Goal: Task Accomplishment & Management: Use online tool/utility

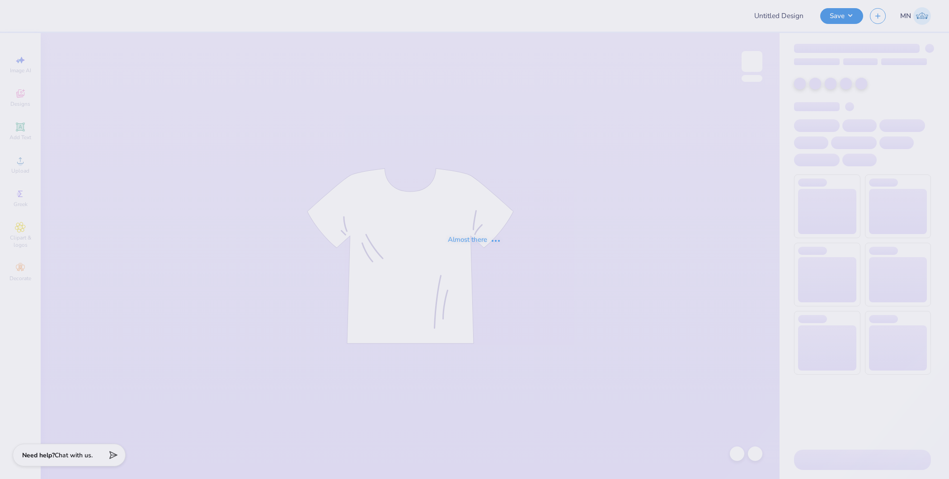
type input "Sigma Kappa Fall 25' Rush Shirts 1"
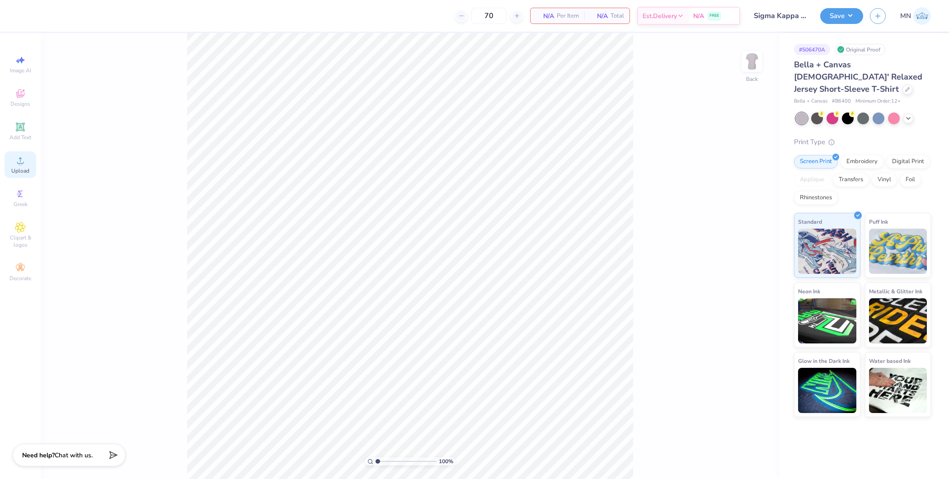
click at [15, 170] on span "Upload" at bounding box center [20, 170] width 18 height 7
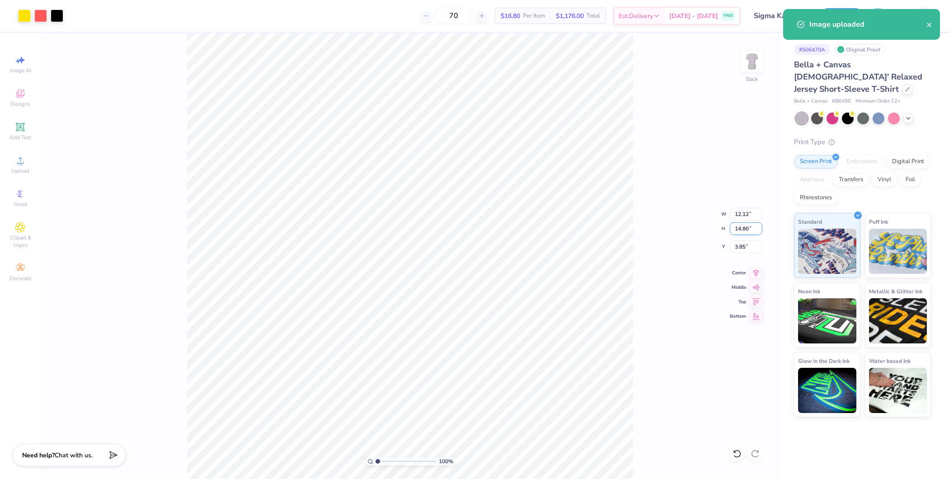
click at [743, 225] on input "14.80" at bounding box center [746, 228] width 33 height 13
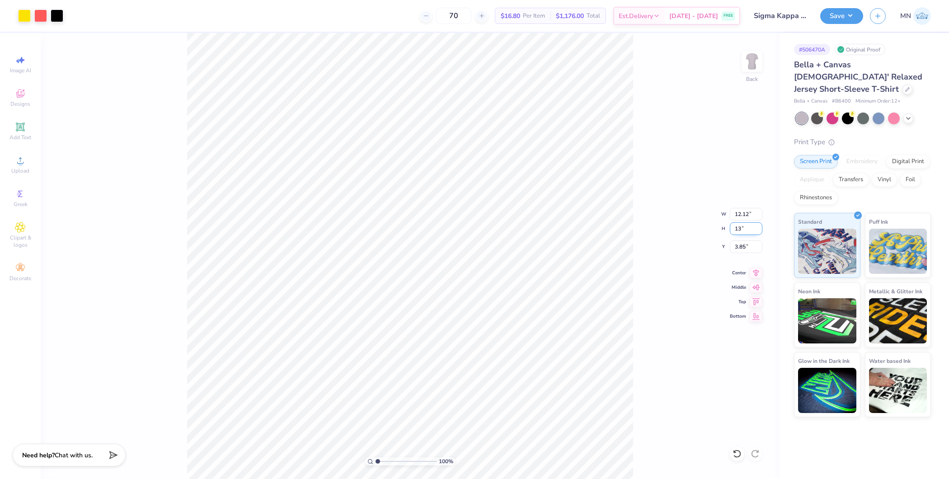
type input "13"
type input "10.64"
type input "13.00"
type input "4.75"
type input "1"
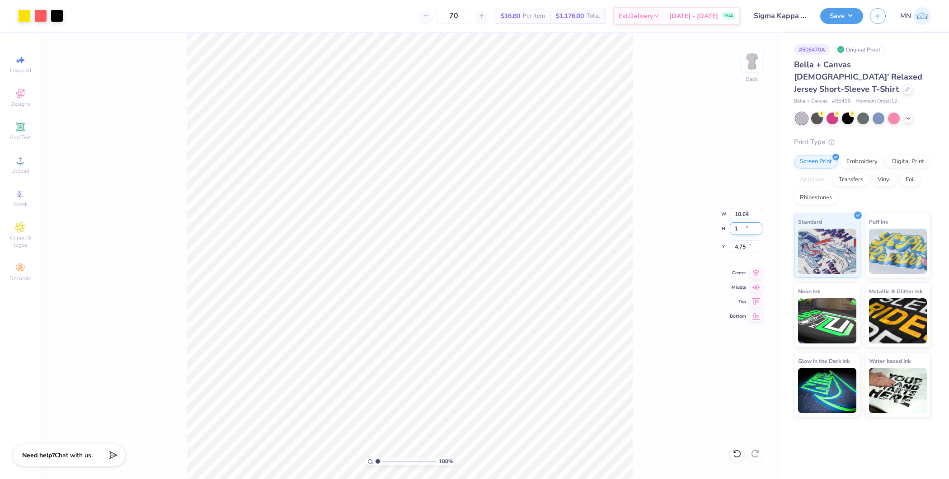
type input "0.82"
type input "1.00"
type input "10.75"
type input "7"
type input "5.73"
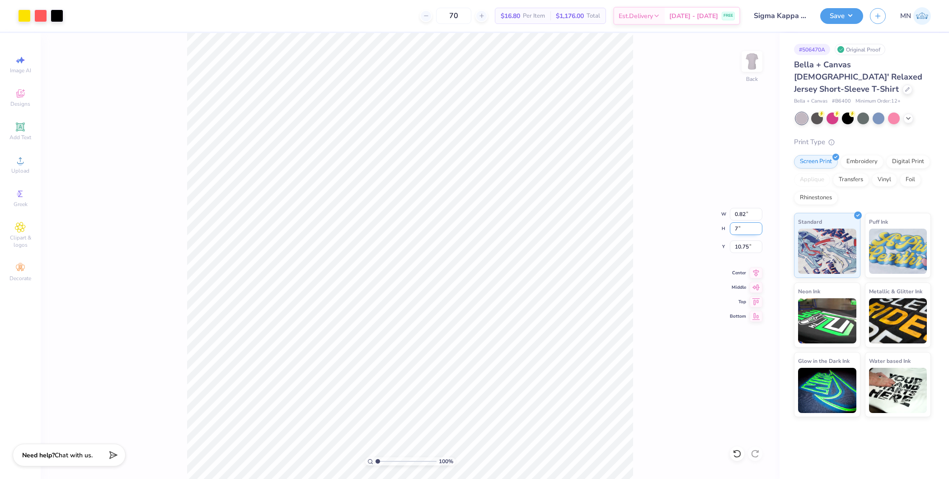
type input "7.00"
type input "3.46"
click at [23, 136] on span "Add Text" at bounding box center [20, 137] width 22 height 7
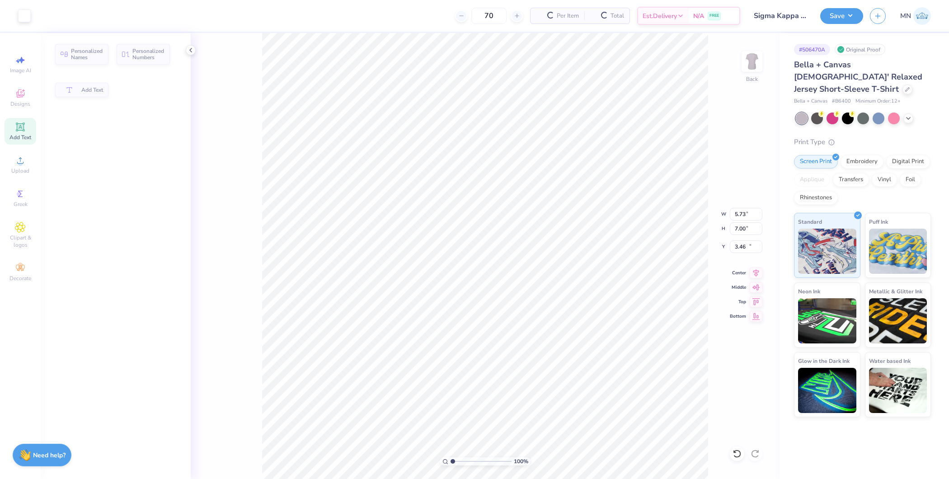
type input "5.41"
type input "1.57"
type input "10.47"
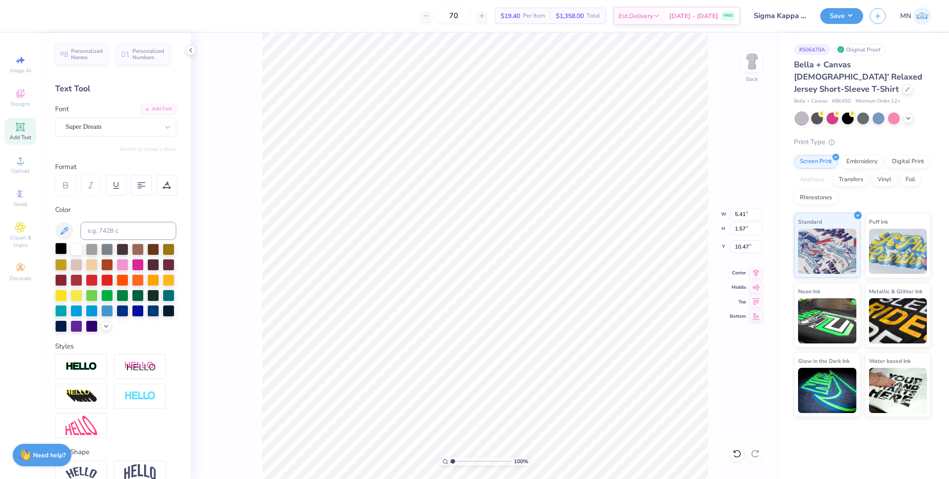
click at [61, 253] on div at bounding box center [61, 249] width 12 height 12
click at [148, 111] on div "Add Font" at bounding box center [158, 108] width 36 height 10
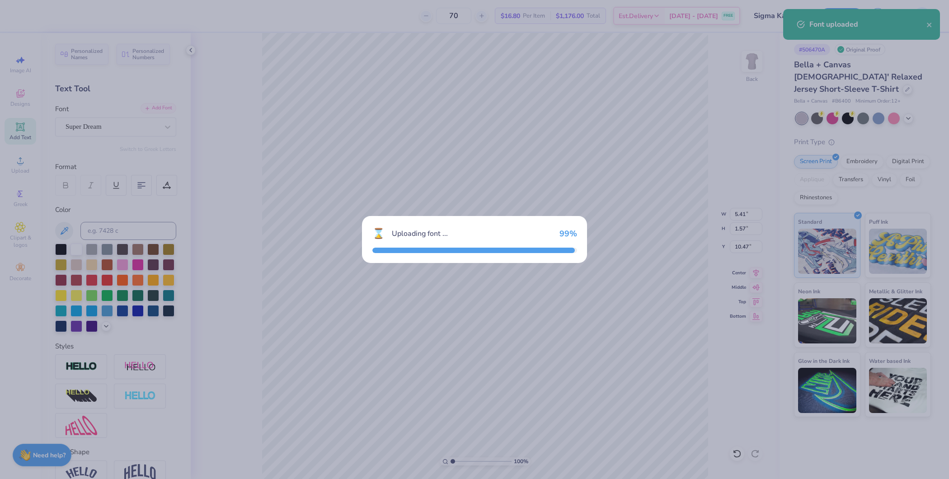
type input "6.30"
type input "1.88"
type input "10.31"
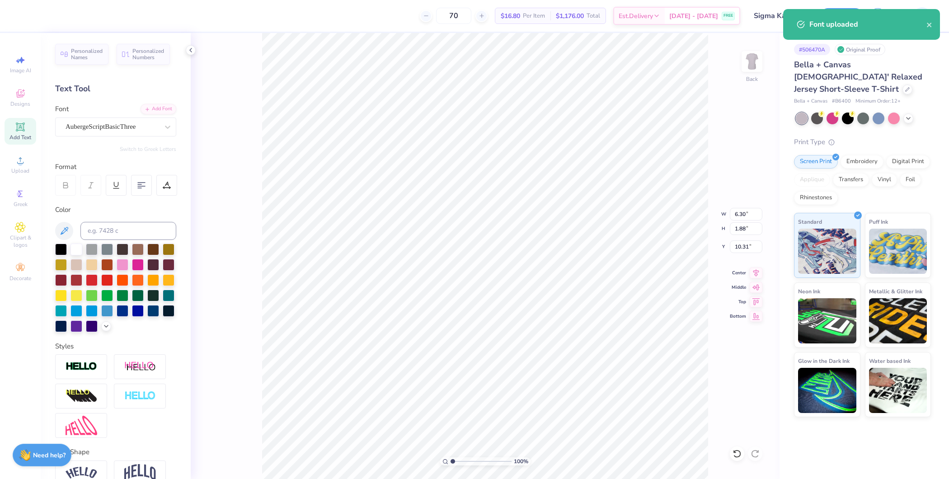
type textarea "Sigma Kappa"
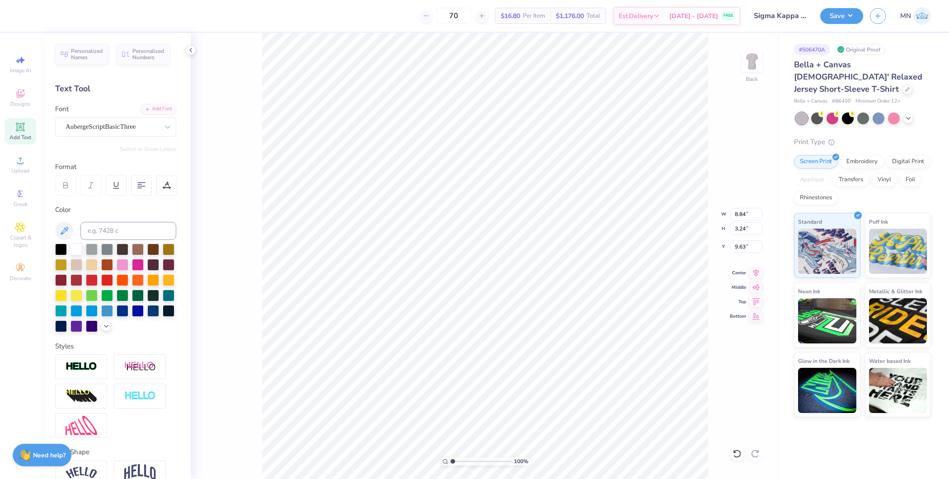
type input "0.87"
drag, startPoint x: 453, startPoint y: 461, endPoint x: 463, endPoint y: 460, distance: 9.9
type input "2.73"
click at [463, 460] on input "range" at bounding box center [480, 461] width 61 height 8
type input "5.73"
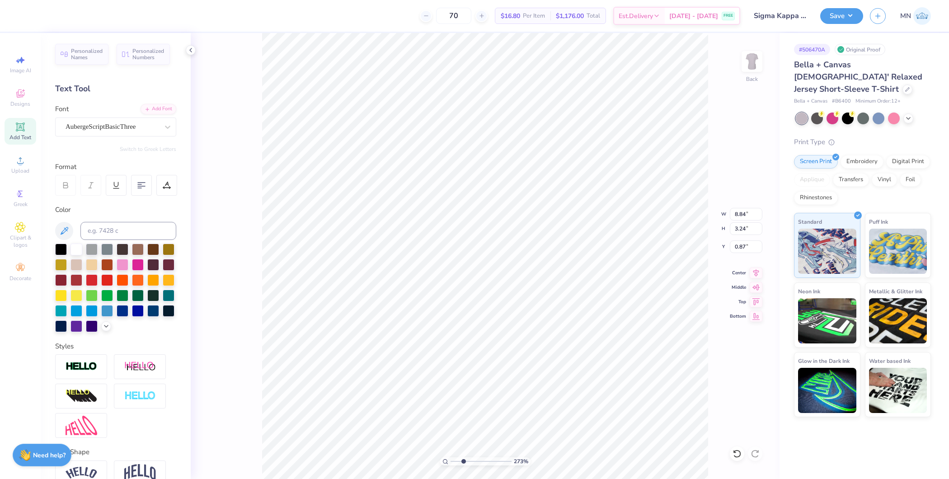
type input "7.00"
type input "3.46"
type input "8.84"
type input "3.24"
type input "0.87"
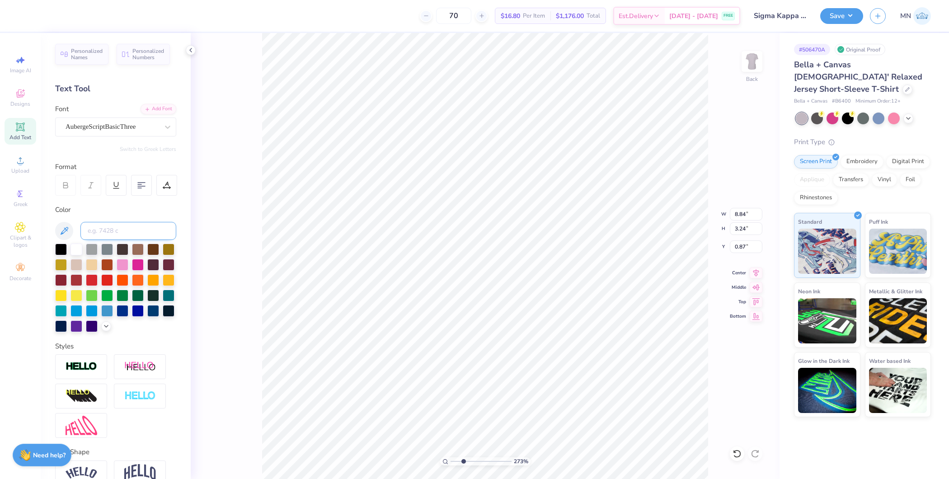
click at [123, 234] on input at bounding box center [128, 231] width 96 height 18
type input "178"
drag, startPoint x: 463, startPoint y: 463, endPoint x: 455, endPoint y: 463, distance: 7.2
type input "1.52"
click at [455, 463] on input "range" at bounding box center [480, 461] width 61 height 8
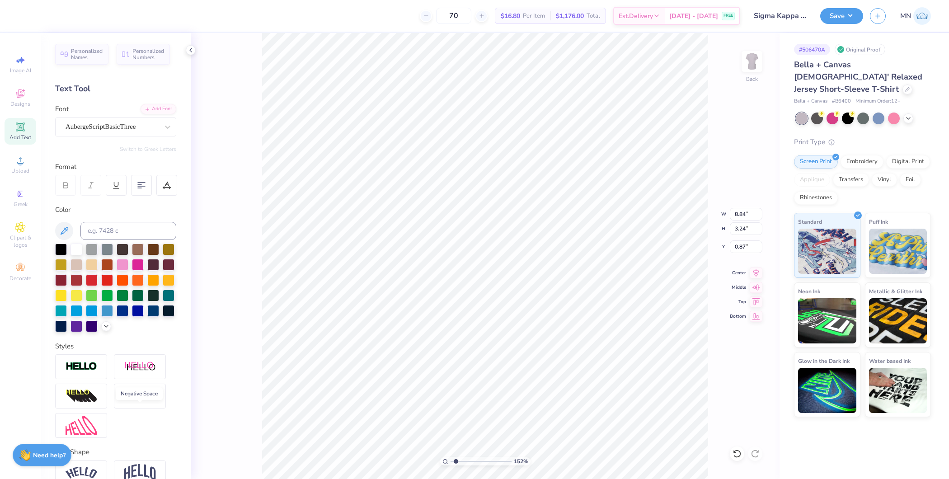
scroll to position [61, 0]
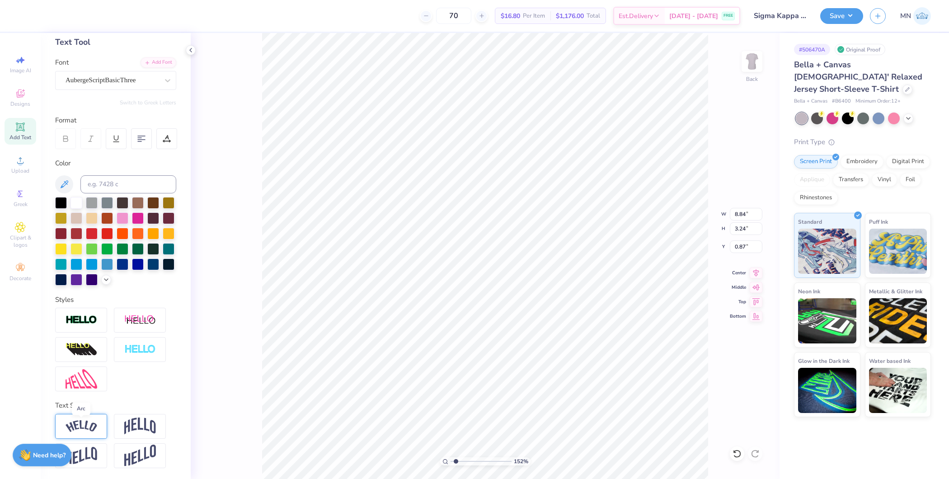
click at [94, 430] on img at bounding box center [82, 426] width 32 height 12
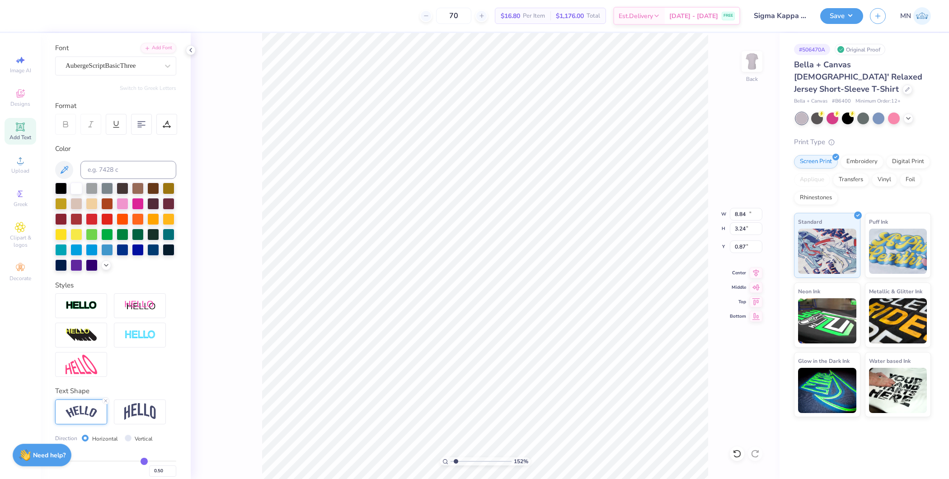
type input "11.20"
type input "3.89"
type input "0.54"
type input "7.32"
type input "2.54"
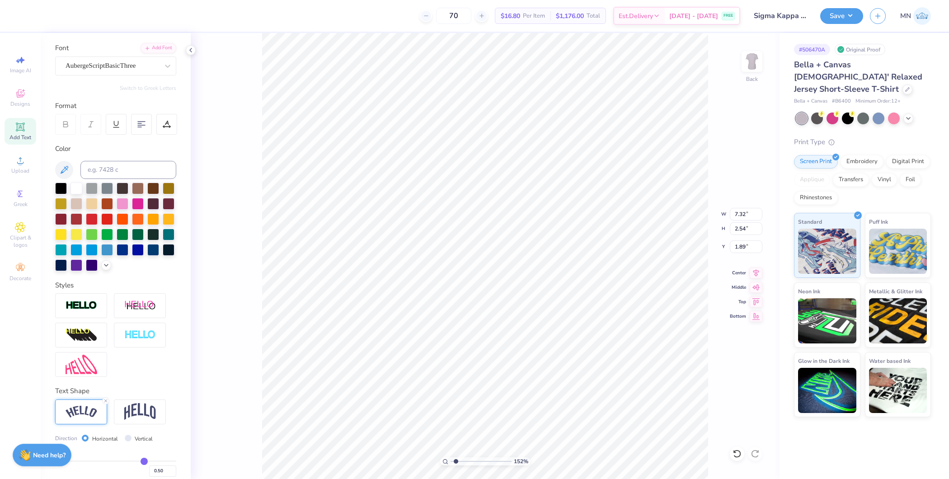
type input "1.04"
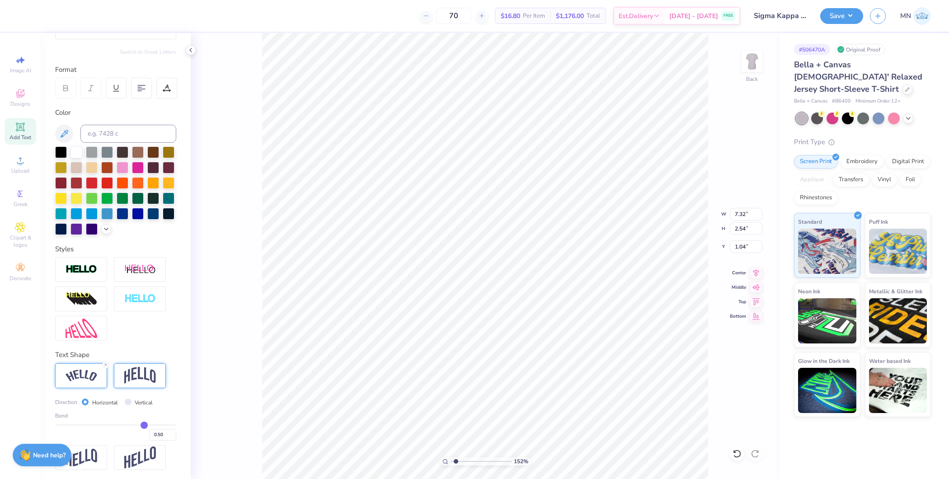
click at [135, 384] on img at bounding box center [140, 375] width 32 height 17
type input "5.78"
type input "2.72"
type input "0.96"
click at [121, 440] on div "0.50" at bounding box center [115, 432] width 121 height 16
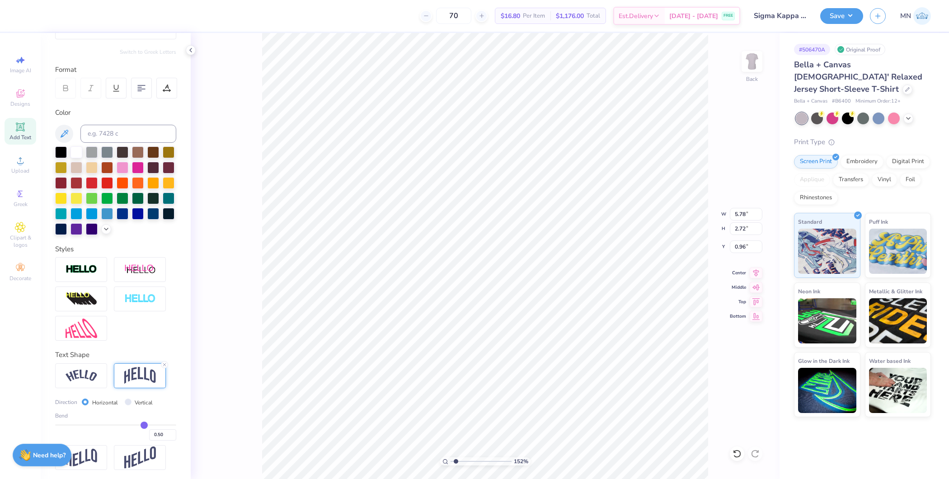
type input "0.18"
click at [121, 426] on input "range" at bounding box center [115, 424] width 121 height 1
type input "2.24"
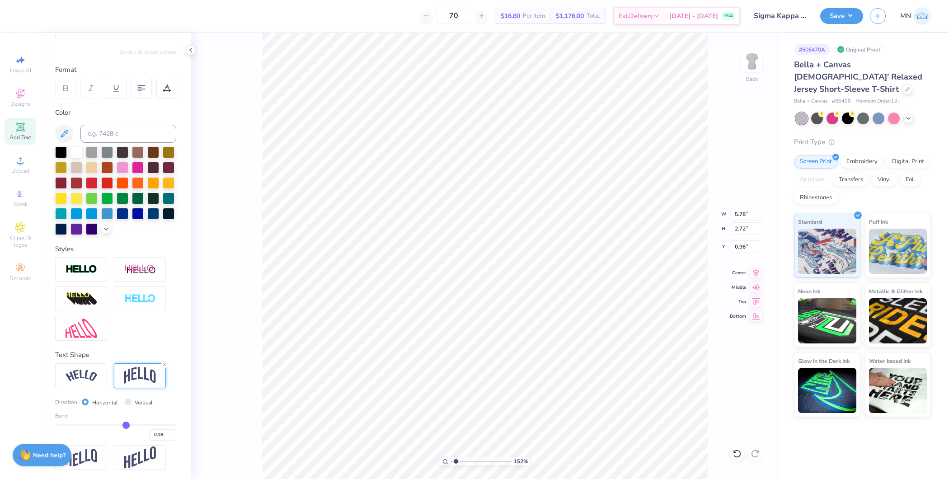
type input "1.20"
click at [84, 388] on div at bounding box center [81, 375] width 52 height 25
type input "6.25"
type input "2.14"
type input "1.24"
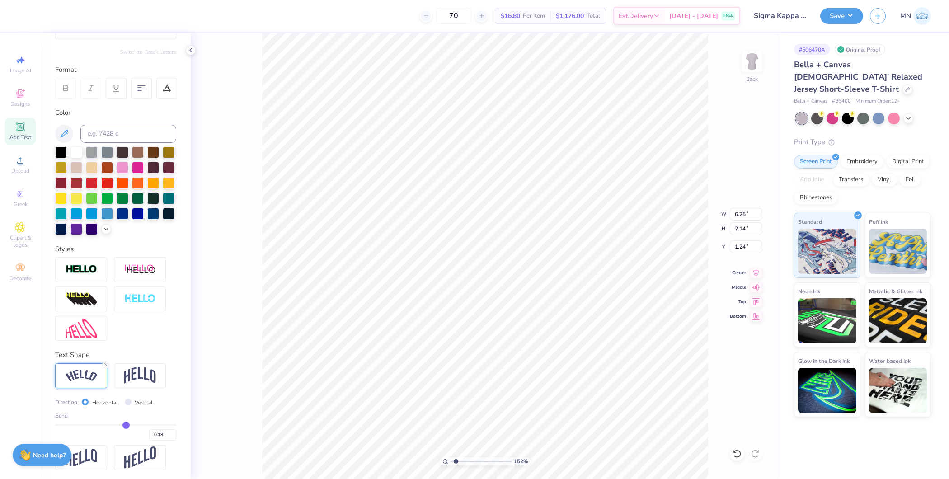
click at [142, 440] on div "0.18" at bounding box center [115, 432] width 121 height 16
type input "0.61"
click at [143, 426] on input "range" at bounding box center [115, 424] width 121 height 1
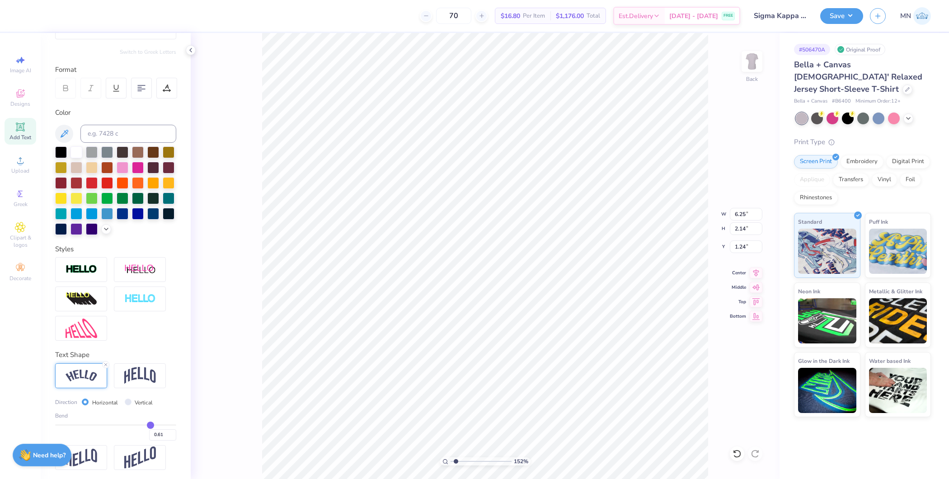
type input "7.69"
type input "2.96"
type input "0.83"
type input "0.59"
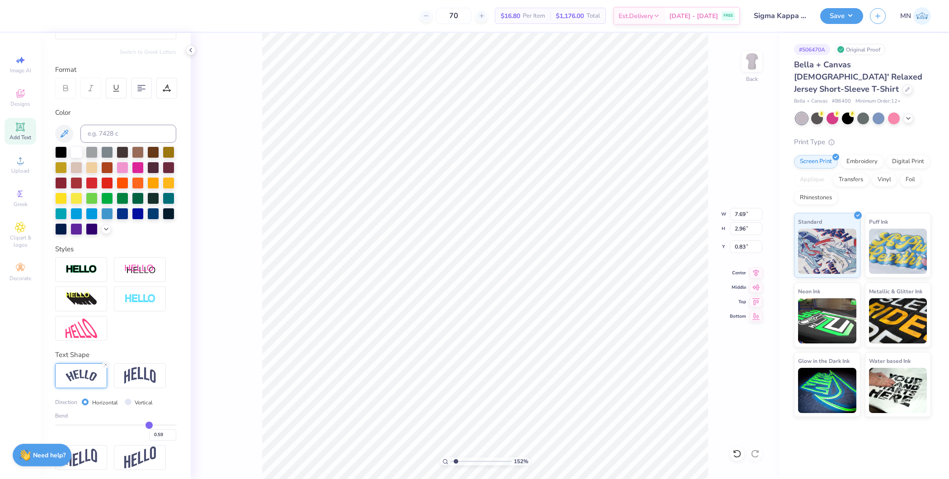
type input "0.57"
type input "0.54"
type input "0.52"
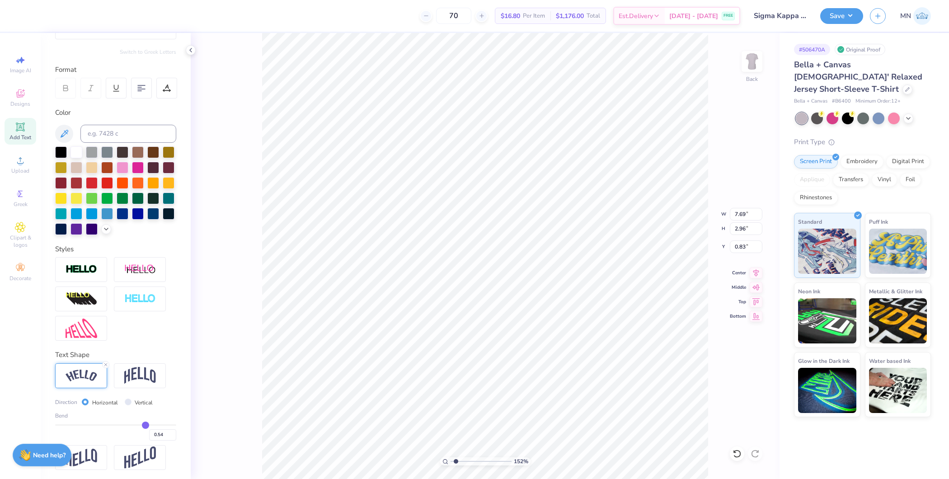
type input "0.52"
type input "0.51"
type input "0.5"
type input "0.50"
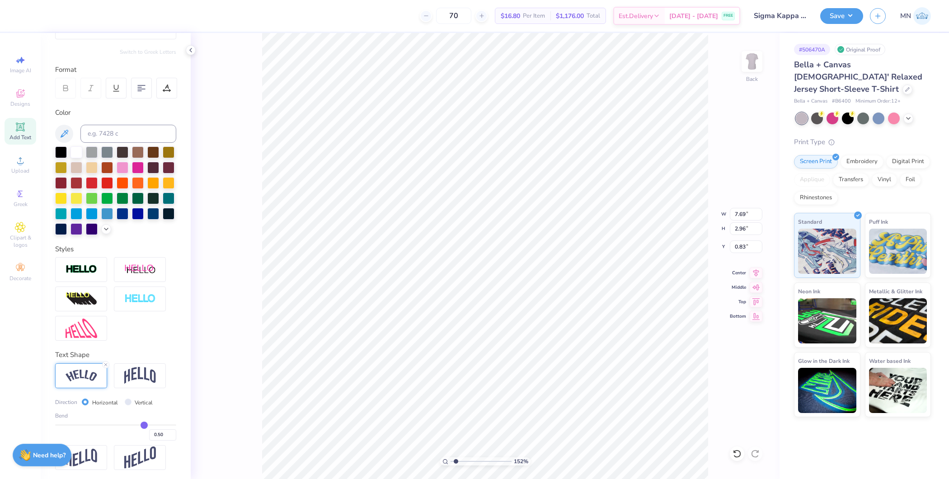
drag, startPoint x: 142, startPoint y: 440, endPoint x: 137, endPoint y: 440, distance: 5.0
type input "0.5"
click at [137, 426] on input "range" at bounding box center [115, 424] width 121 height 1
type input "7.32"
type input "2.54"
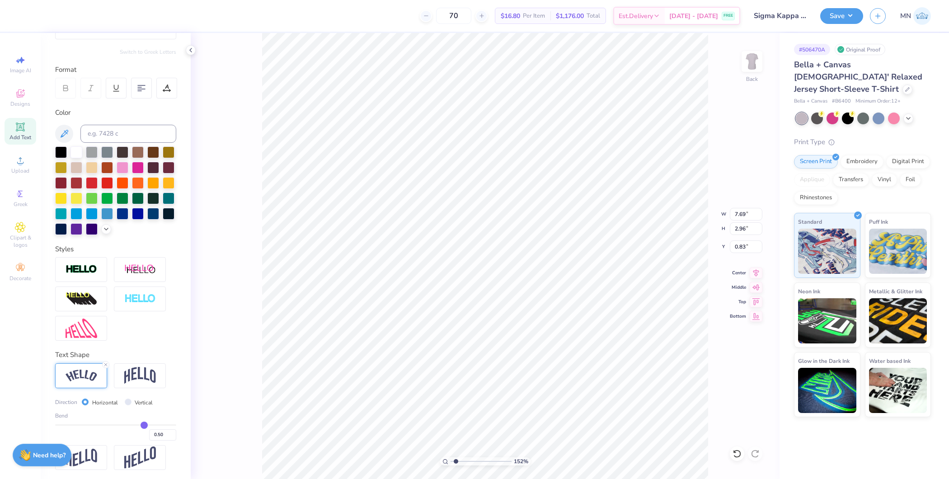
type input "1.04"
type input "7.79"
type input "2.70"
type input "1.08"
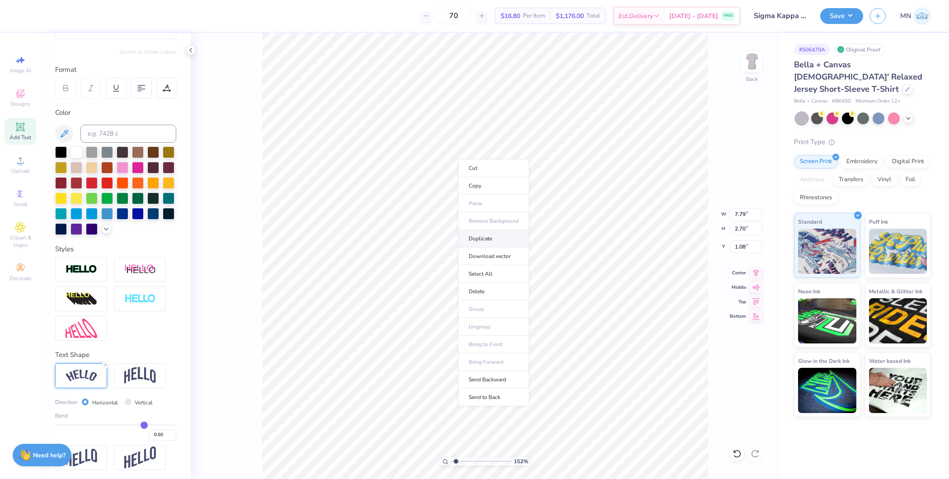
click at [487, 232] on li "Duplicate" at bounding box center [493, 239] width 71 height 18
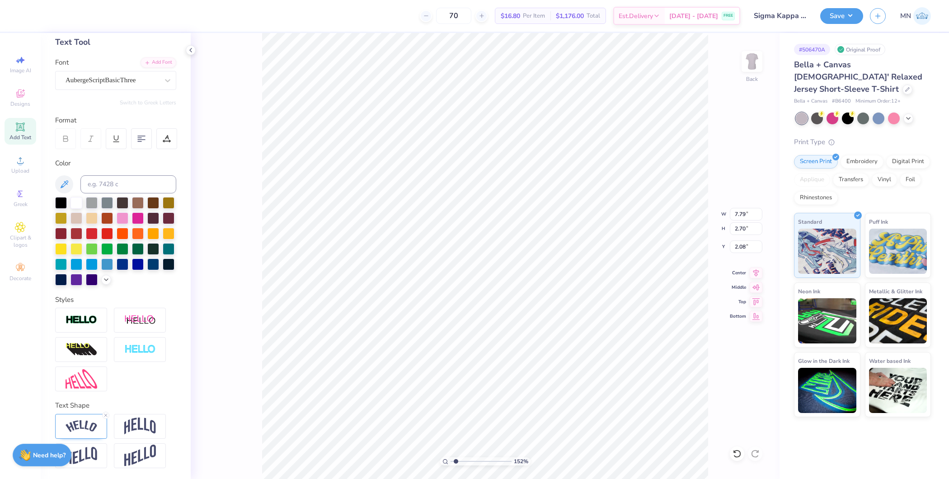
scroll to position [61, 0]
type input "10.33"
click at [108, 413] on icon at bounding box center [105, 414] width 5 height 5
type input "6.15"
type input "2.25"
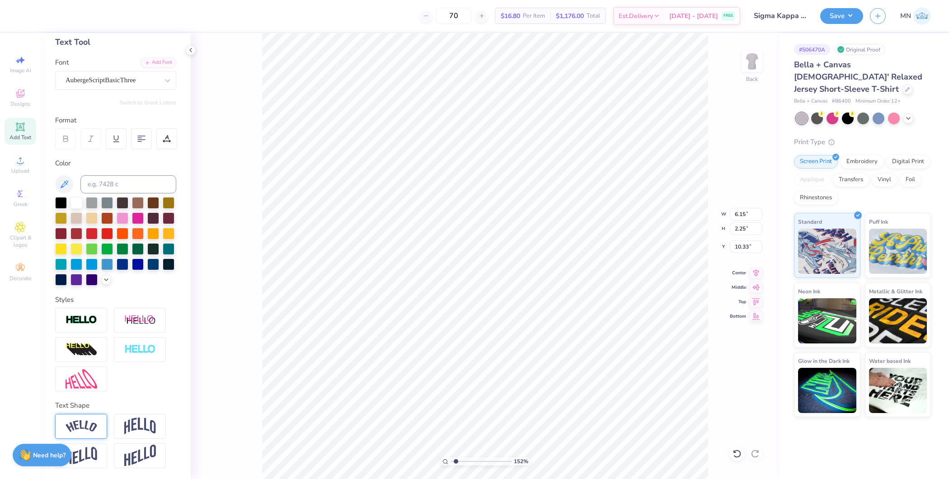
type input "10.56"
paste textarea "Fall Bid Day 25"
type textarea "Fall Bid Day 25"
click at [119, 57] on div "Font AubergeScriptBasicThree" at bounding box center [115, 73] width 121 height 33
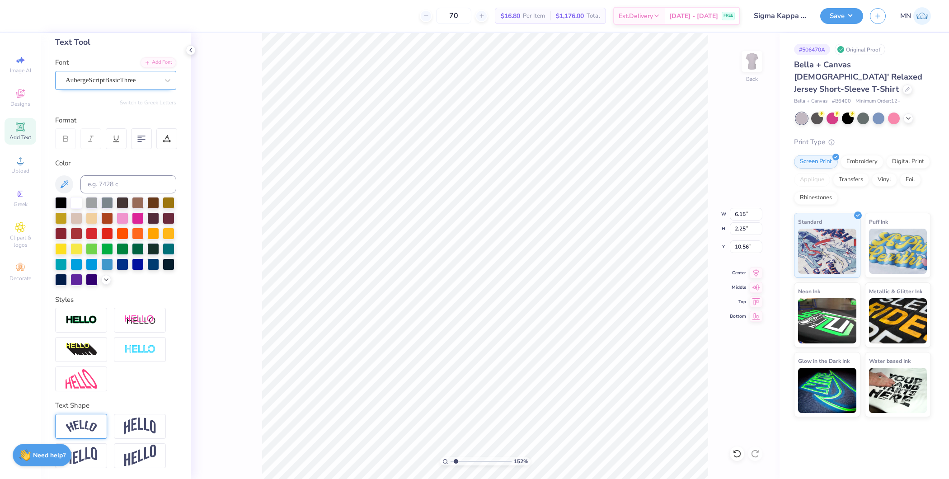
click at [117, 73] on div "AubergeScriptBasicThree" at bounding box center [112, 80] width 95 height 14
type input "times"
click at [62, 196] on div at bounding box center [61, 202] width 12 height 12
type input "10.29"
type input "1.45"
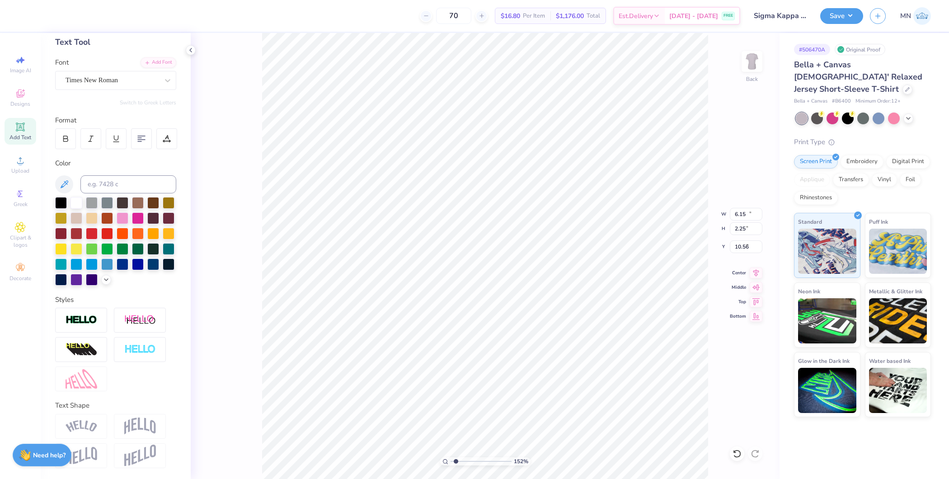
type input "7.90"
drag, startPoint x: 456, startPoint y: 462, endPoint x: 475, endPoint y: 460, distance: 19.0
click at [475, 460] on input "range" at bounding box center [480, 461] width 61 height 8
drag, startPoint x: 475, startPoint y: 461, endPoint x: 463, endPoint y: 459, distance: 12.4
type input "2.68"
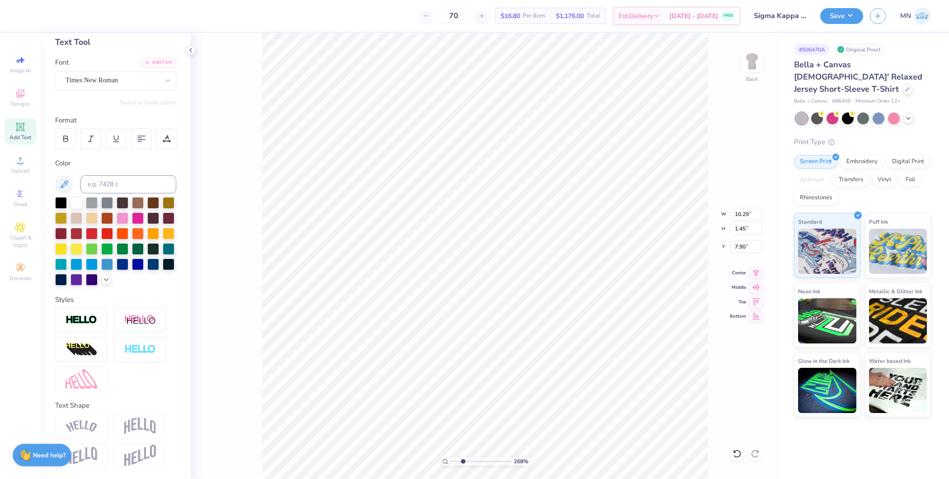
click at [463, 459] on input "range" at bounding box center [480, 461] width 61 height 8
type input "2.87"
type input "0.41"
type input "8.35"
drag, startPoint x: 463, startPoint y: 461, endPoint x: 474, endPoint y: 461, distance: 11.7
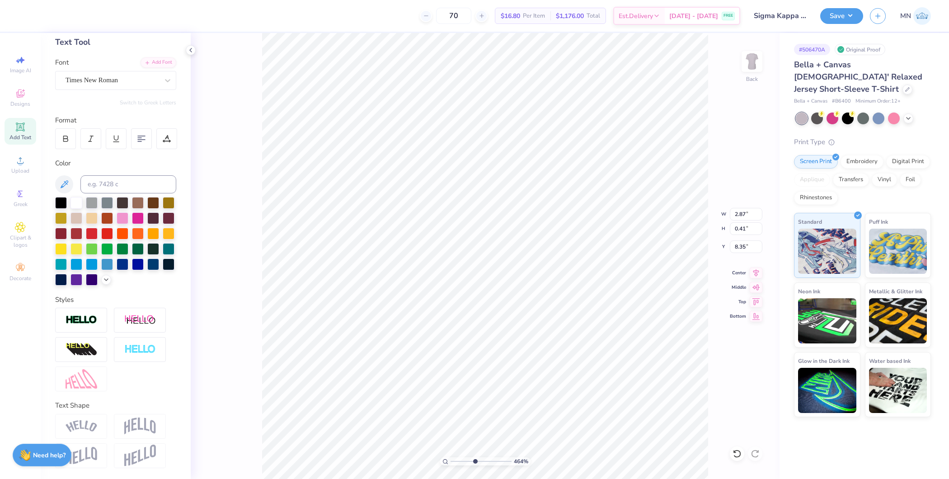
type input "4.64"
click at [474, 461] on input "range" at bounding box center [480, 461] width 61 height 8
type textarea "Fall Bid"
type input "5.73"
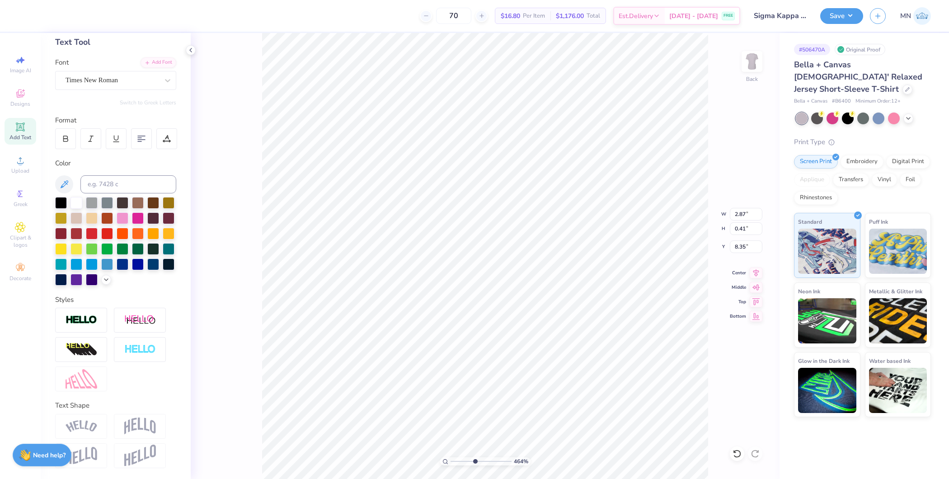
type input "7.00"
type input "3.46"
type input "1.41"
type input "0.33"
type input "8.30"
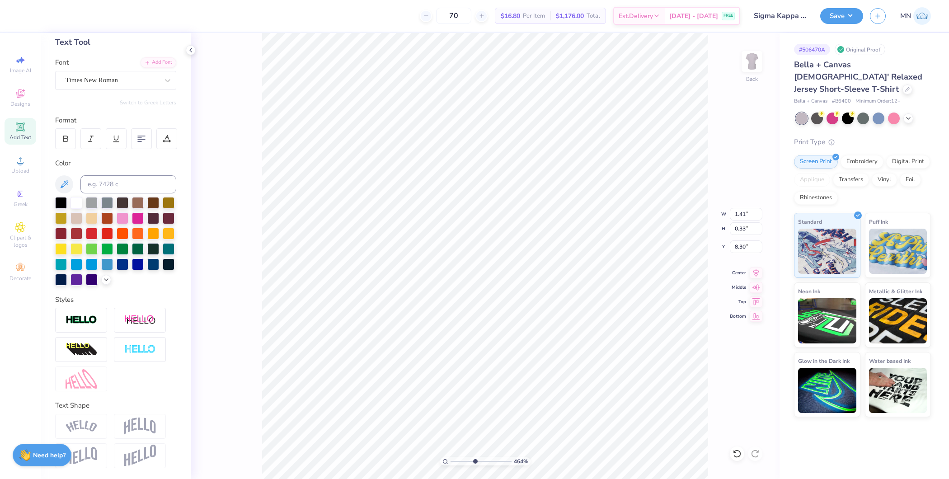
type input "0.90"
type input "0.21"
click at [474, 314] on li "Duplicate" at bounding box center [474, 312] width 71 height 18
type input "8.63"
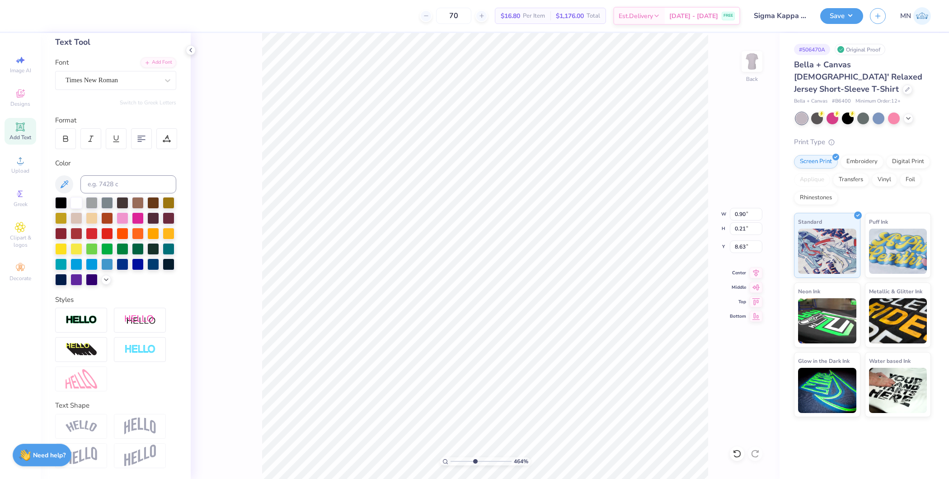
type textarea "Day 25"
type input "5.73"
type input "7.00"
type input "3.46"
drag, startPoint x: 473, startPoint y: 460, endPoint x: 429, endPoint y: 456, distance: 43.6
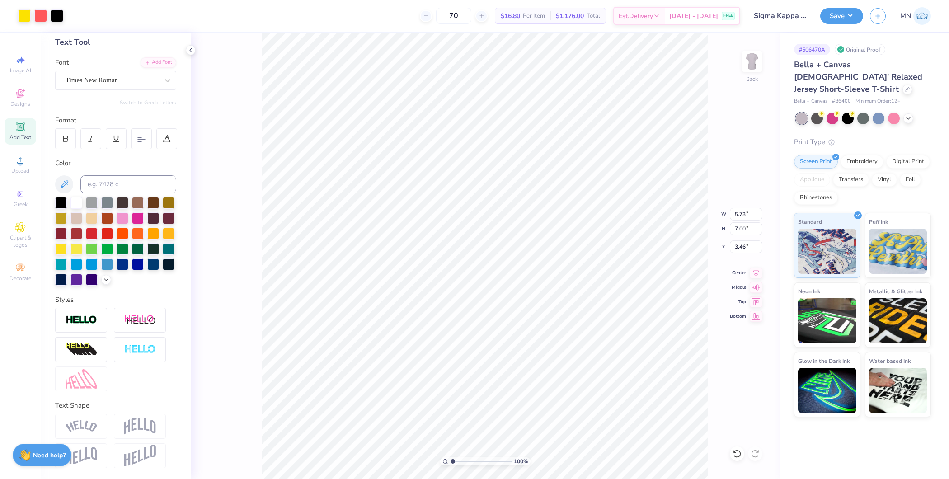
type input "1"
click at [450, 457] on input "range" at bounding box center [480, 461] width 61 height 8
click at [497, 331] on li "Group" at bounding box center [508, 333] width 71 height 18
click at [739, 229] on input "9.38" at bounding box center [746, 228] width 33 height 13
click at [739, 225] on input "9.38" at bounding box center [746, 228] width 33 height 13
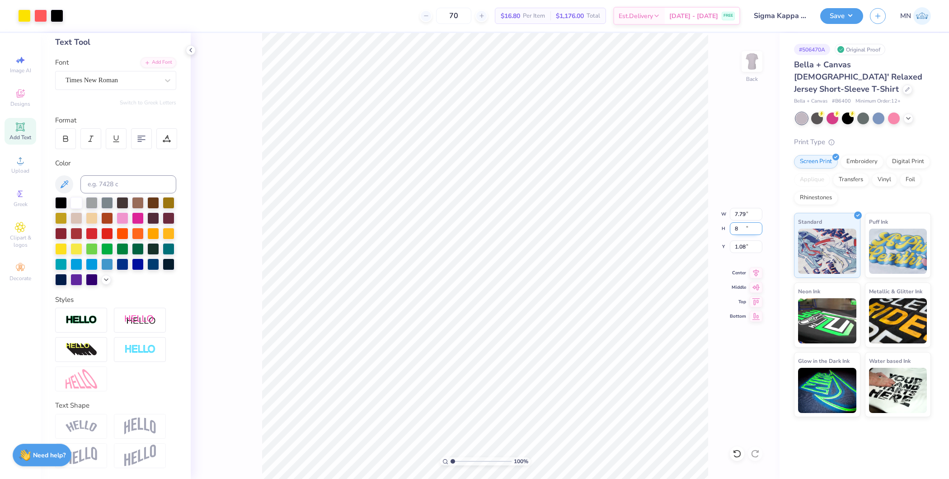
type input "8"
type input "6.64"
type input "8.00"
click at [744, 248] on input "1.77" at bounding box center [746, 246] width 33 height 13
type input "2.00"
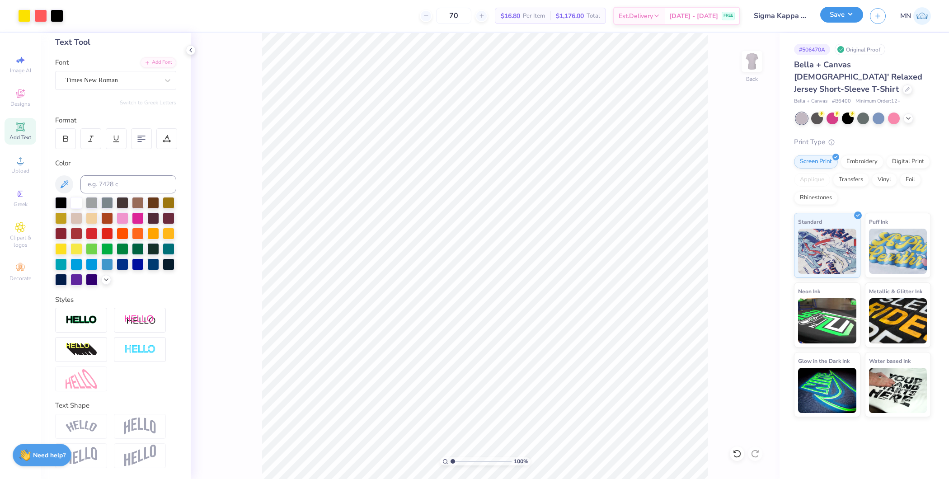
click at [839, 16] on button "Save" at bounding box center [841, 15] width 43 height 16
click at [749, 234] on input "8.00" at bounding box center [746, 228] width 33 height 13
type input "9"
type input "7.47"
type input "9.00"
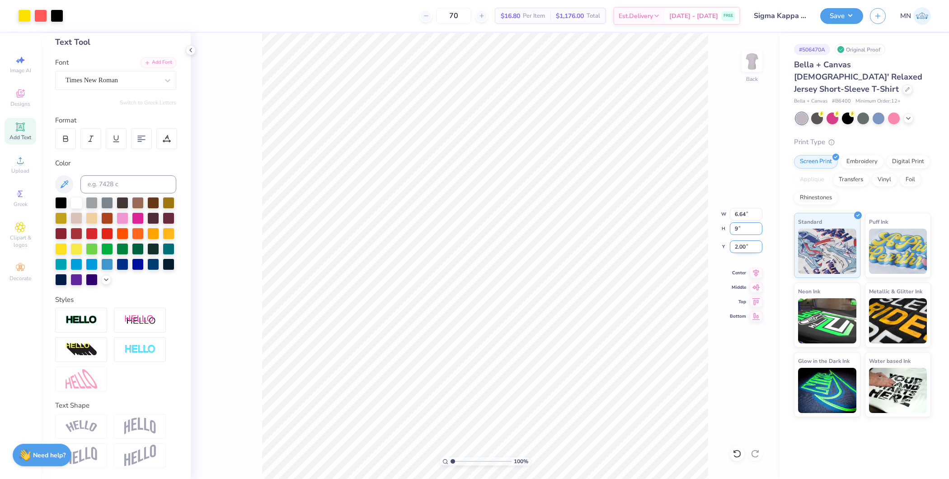
type input "1.50"
click at [745, 250] on input "1.50" at bounding box center [746, 246] width 33 height 13
click at [844, 14] on button "Save" at bounding box center [841, 15] width 43 height 16
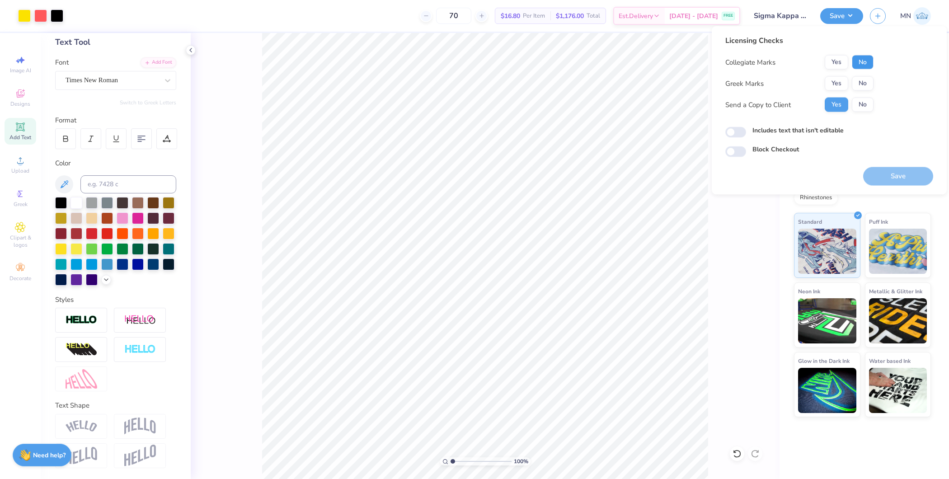
click at [859, 64] on button "No" at bounding box center [863, 62] width 22 height 14
click at [838, 81] on button "Yes" at bounding box center [835, 83] width 23 height 14
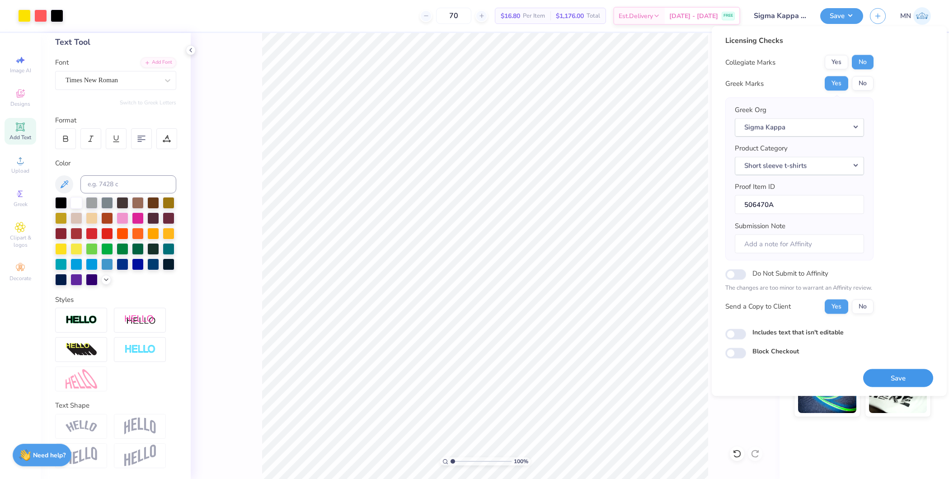
click at [914, 373] on button "Save" at bounding box center [898, 378] width 70 height 19
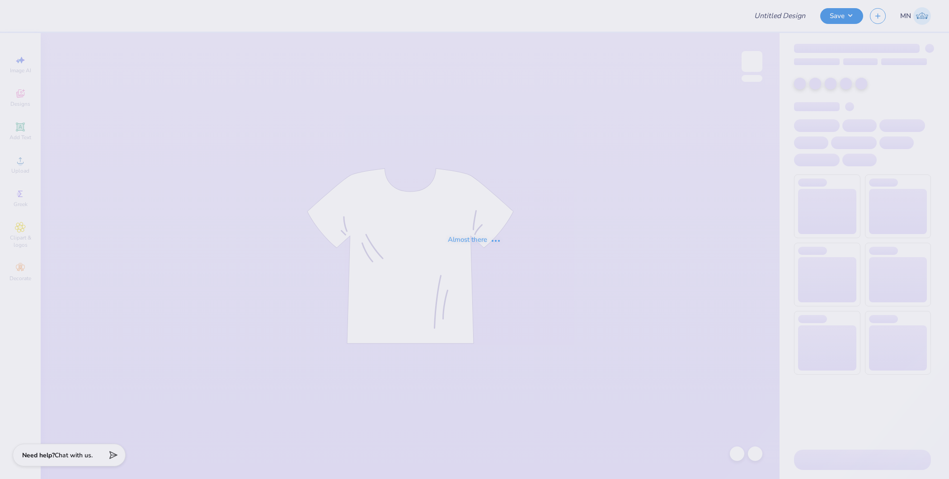
type input "Sigma Kappa Fall 25' Rush Shirts 1"
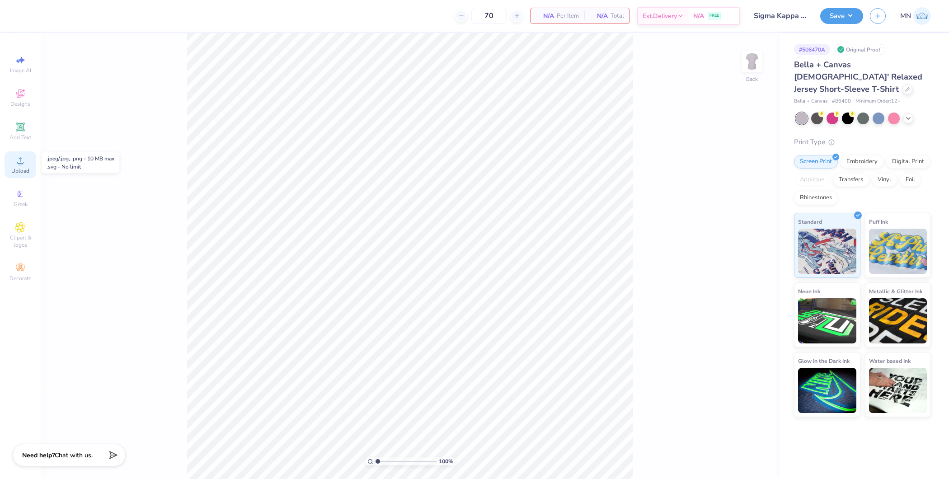
click at [19, 167] on span "Upload" at bounding box center [20, 170] width 18 height 7
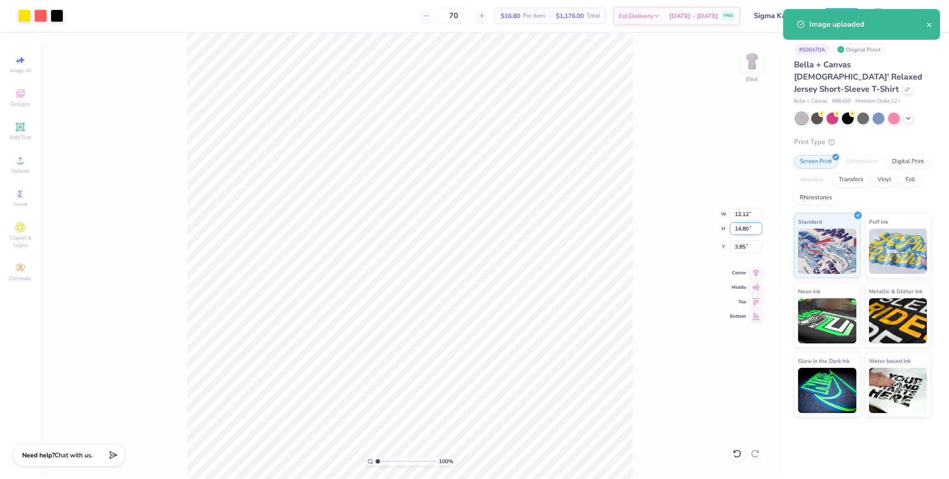
click at [748, 230] on input "14.80" at bounding box center [746, 228] width 33 height 13
type input "9"
type input "7.37"
type input "9.00"
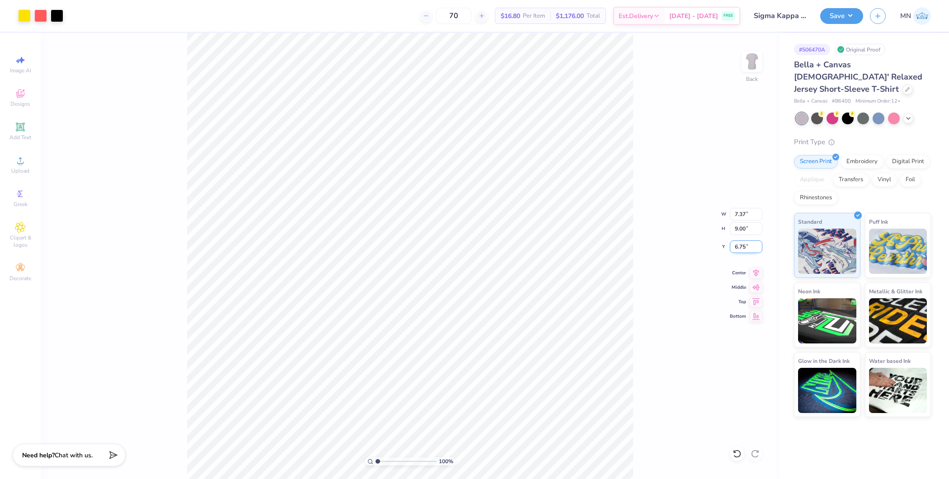
click at [745, 249] on input "6.75" at bounding box center [746, 246] width 33 height 13
type input "2.00"
click at [835, 12] on button "Save" at bounding box center [841, 15] width 43 height 16
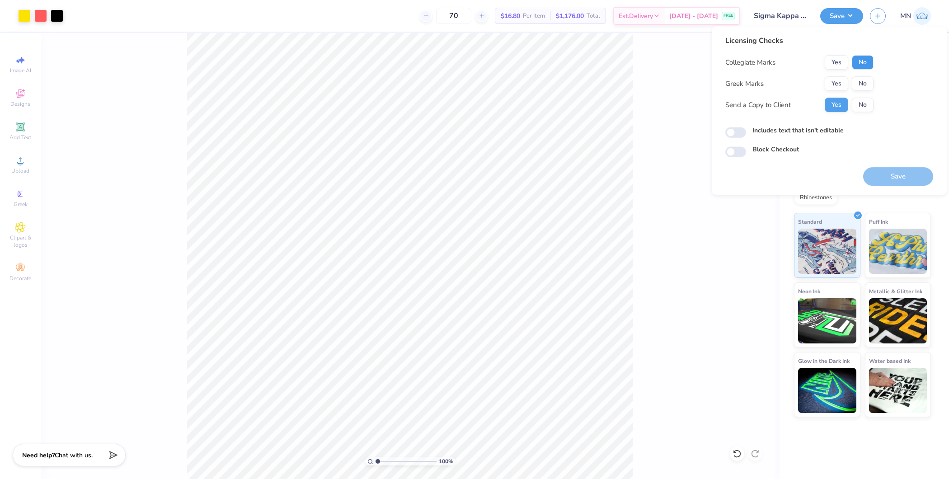
click at [862, 62] on button "No" at bounding box center [863, 62] width 22 height 14
click at [840, 83] on button "Yes" at bounding box center [835, 83] width 23 height 14
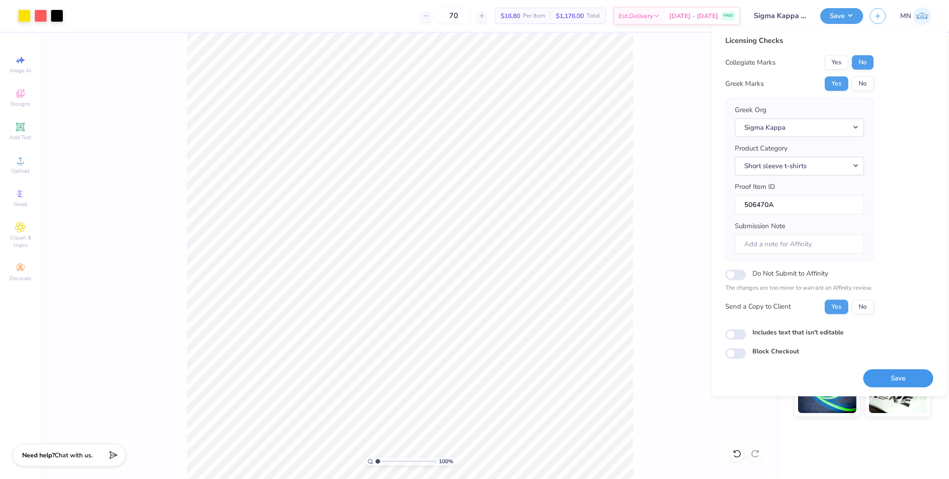
click at [892, 373] on button "Save" at bounding box center [898, 378] width 70 height 19
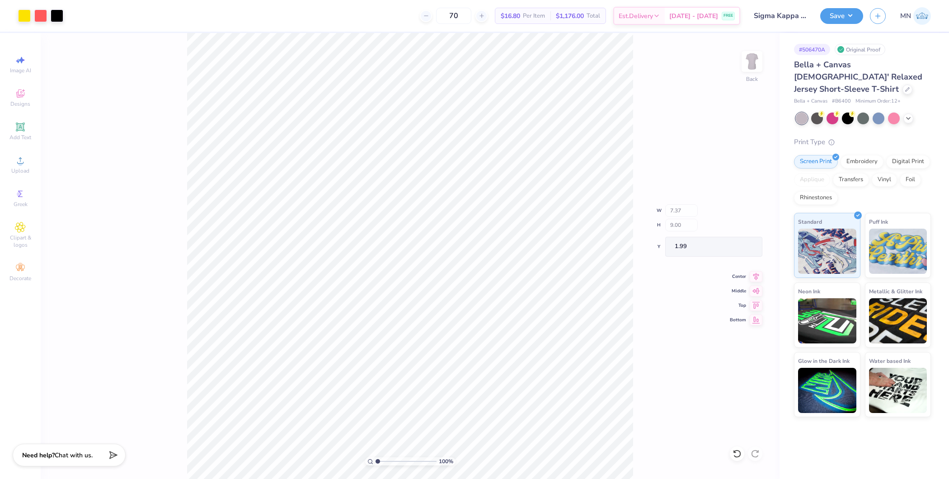
type input "1.99"
click at [845, 16] on button "Save" at bounding box center [841, 15] width 43 height 16
click at [839, 23] on div "Save" at bounding box center [841, 16] width 43 height 16
click at [846, 13] on button "Save" at bounding box center [841, 15] width 43 height 16
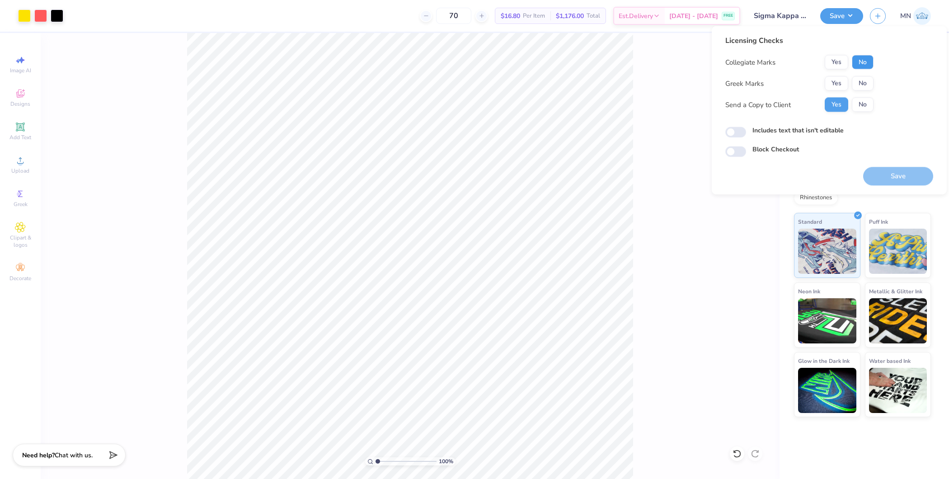
click at [862, 61] on button "No" at bounding box center [863, 62] width 22 height 14
click at [842, 78] on button "Yes" at bounding box center [835, 83] width 23 height 14
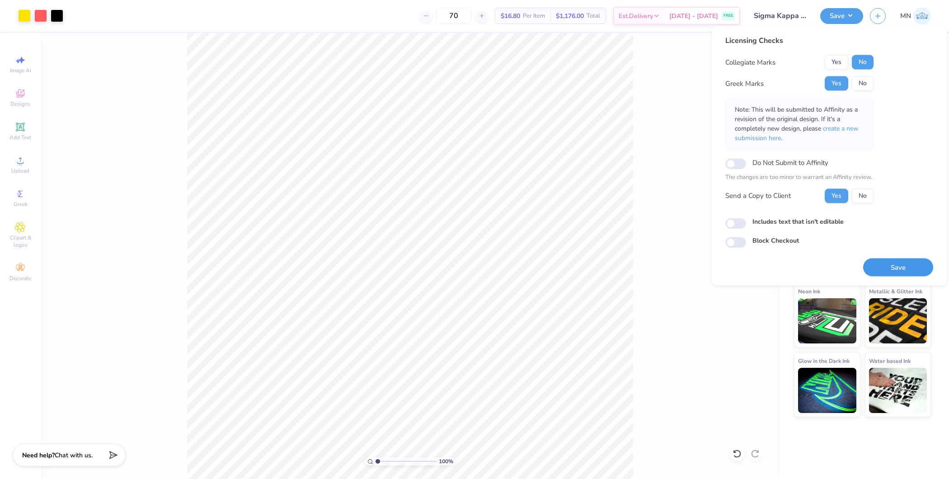
click at [908, 261] on button "Save" at bounding box center [898, 267] width 70 height 19
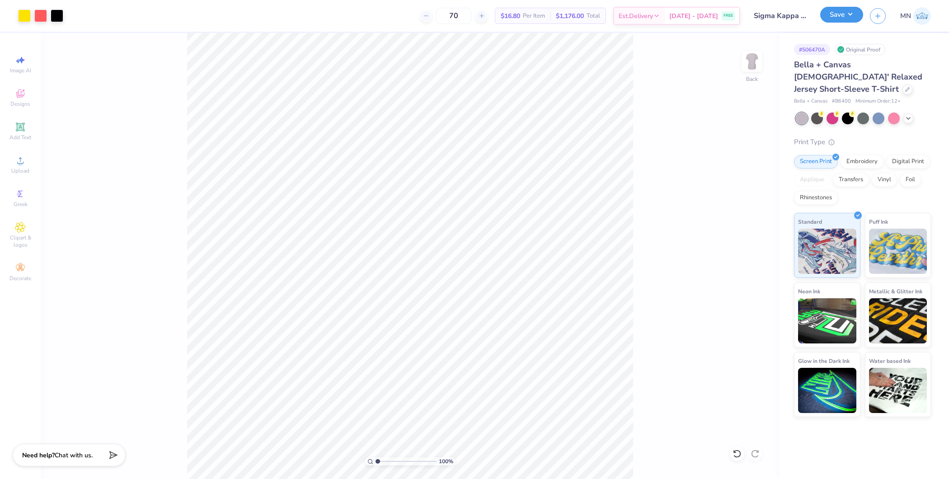
click at [849, 15] on button "Save" at bounding box center [841, 15] width 43 height 16
